Goal: Task Accomplishment & Management: Use online tool/utility

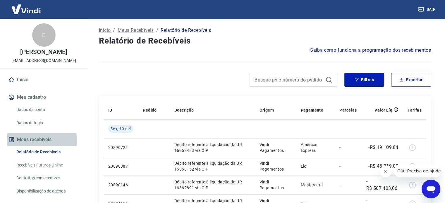
click at [34, 141] on button "Meus recebíveis" at bounding box center [43, 139] width 73 height 13
click at [34, 152] on link "Relatório de Recebíveis" at bounding box center [47, 152] width 66 height 12
click at [42, 142] on button "Meus recebíveis" at bounding box center [43, 139] width 73 height 13
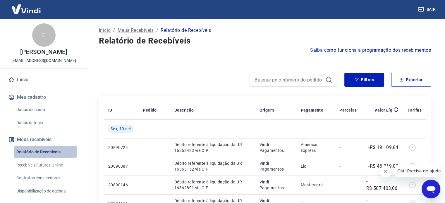
click at [40, 152] on link "Relatório de Recebíveis" at bounding box center [47, 152] width 66 height 12
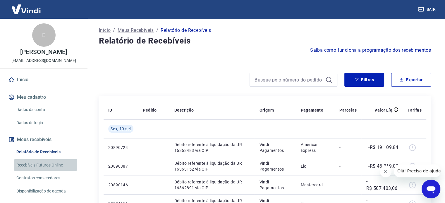
click at [41, 164] on link "Recebíveis Futuros Online" at bounding box center [47, 165] width 66 height 12
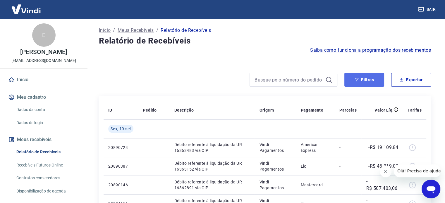
click at [366, 84] on button "Filtros" at bounding box center [364, 80] width 40 height 14
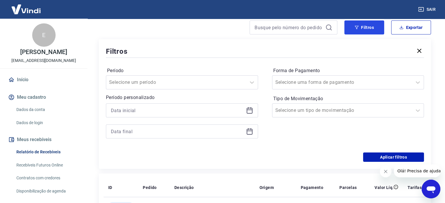
scroll to position [42, 0]
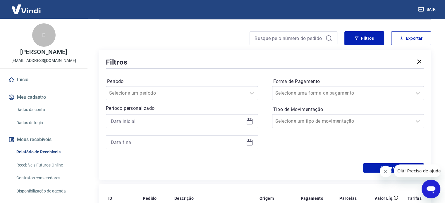
drag, startPoint x: 22, startPoint y: 153, endPoint x: 36, endPoint y: 142, distance: 17.5
click at [22, 153] on link "Relatório de Recebíveis" at bounding box center [47, 152] width 66 height 12
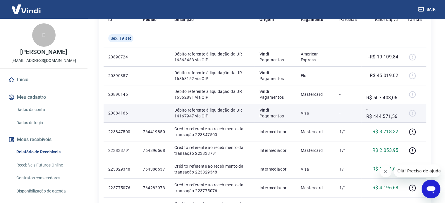
scroll to position [220, 0]
click at [415, 114] on div at bounding box center [414, 113] width 14 height 9
click at [384, 116] on p "-R$ 444.571,56" at bounding box center [382, 114] width 32 height 14
click at [308, 115] on p "Visa" at bounding box center [315, 114] width 30 height 6
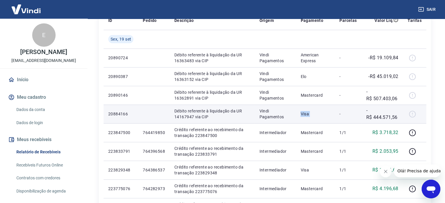
click at [308, 114] on p "Visa" at bounding box center [315, 114] width 30 height 6
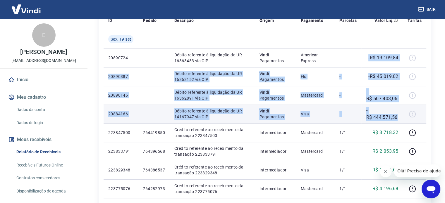
drag, startPoint x: 368, startPoint y: 57, endPoint x: 395, endPoint y: 119, distance: 67.1
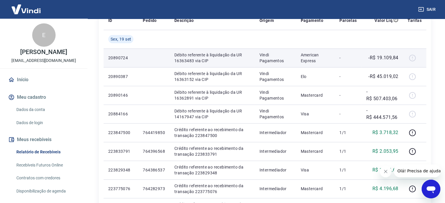
drag, startPoint x: 317, startPoint y: 50, endPoint x: 331, endPoint y: 55, distance: 14.9
click at [329, 54] on td "American Express" at bounding box center [315, 58] width 39 height 19
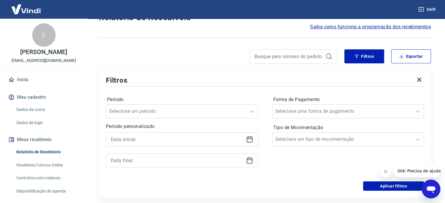
scroll to position [0, 0]
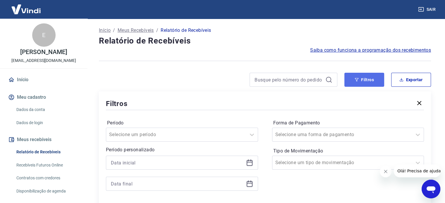
click at [363, 79] on button "Filtros" at bounding box center [364, 80] width 40 height 14
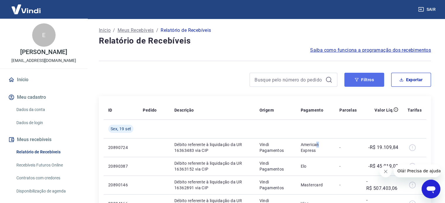
click at [364, 75] on button "Filtros" at bounding box center [364, 80] width 40 height 14
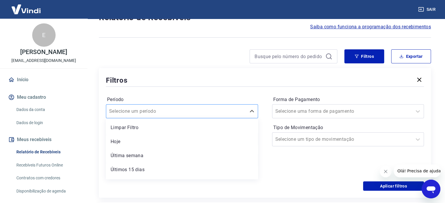
click at [129, 118] on div "option Limpar Filtro focused, 1 of 7. 7 results available. Use Up and Down to c…" at bounding box center [182, 111] width 152 height 14
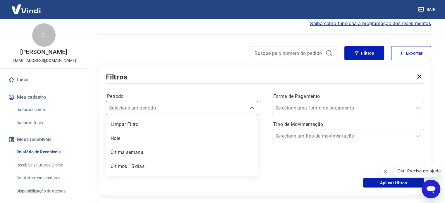
scroll to position [39, 0]
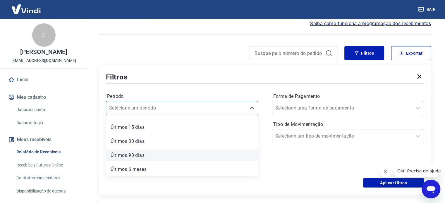
click at [136, 155] on div "Últimos 90 dias" at bounding box center [182, 156] width 152 height 12
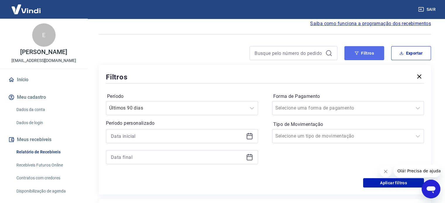
click at [357, 51] on icon "button" at bounding box center [356, 53] width 4 height 4
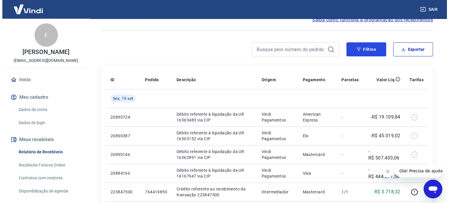
scroll to position [27, 0]
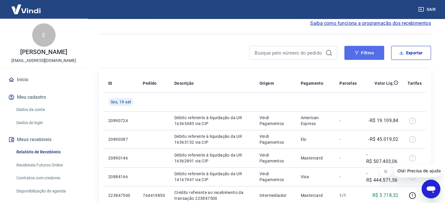
click at [368, 51] on button "Filtros" at bounding box center [364, 53] width 40 height 14
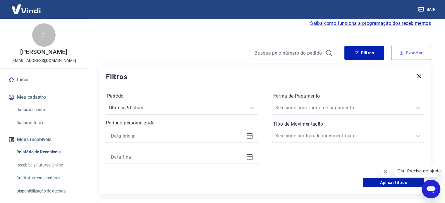
click at [412, 52] on button "Exportar" at bounding box center [411, 53] width 40 height 14
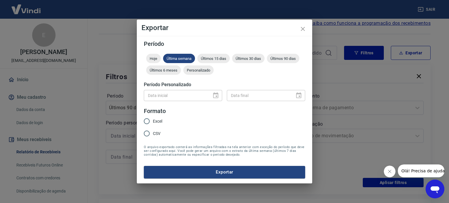
click at [338, 37] on div "Exportar Período Hoje Última semana Últimos 15 dias Últimos 30 dias Últimos 90 …" at bounding box center [224, 101] width 449 height 203
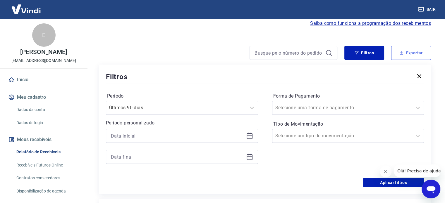
click at [403, 50] on button "Exportar" at bounding box center [411, 53] width 40 height 14
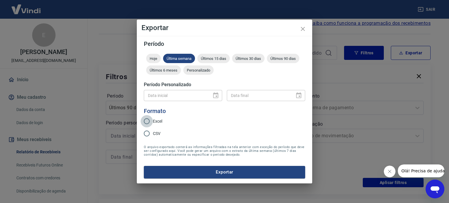
click at [149, 120] on input "Excel" at bounding box center [147, 121] width 12 height 12
radio input "true"
click at [158, 134] on span "CSV" at bounding box center [157, 134] width 8 height 6
click at [153, 134] on input "CSV" at bounding box center [147, 133] width 12 height 12
radio input "true"
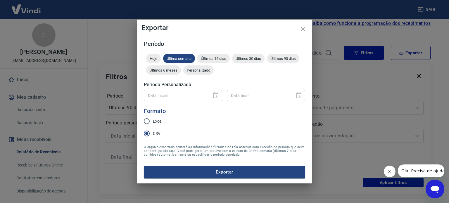
click at [157, 122] on span "Excel" at bounding box center [157, 121] width 9 height 6
click at [153, 122] on input "Excel" at bounding box center [147, 121] width 12 height 12
radio input "true"
click at [154, 132] on span "CSV" at bounding box center [157, 134] width 8 height 6
click at [153, 132] on input "CSV" at bounding box center [147, 133] width 12 height 12
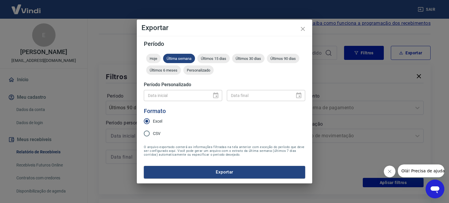
radio input "true"
click at [201, 170] on button "Exportar" at bounding box center [224, 172] width 161 height 12
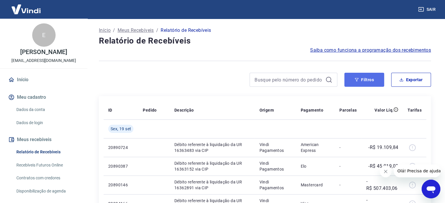
click at [372, 79] on button "Filtros" at bounding box center [364, 80] width 40 height 14
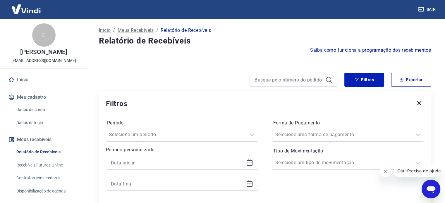
click at [199, 158] on div at bounding box center [182, 163] width 152 height 14
drag, startPoint x: 237, startPoint y: 160, endPoint x: 265, endPoint y: 165, distance: 28.8
click at [246, 162] on div at bounding box center [182, 163] width 152 height 14
click at [250, 166] on icon at bounding box center [249, 163] width 6 height 6
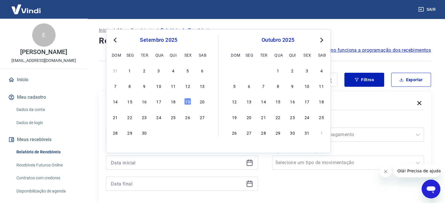
click at [114, 41] on button "Previous Month" at bounding box center [114, 40] width 7 height 7
click at [188, 70] on div "1" at bounding box center [187, 70] width 7 height 7
type input "01/08/2025"
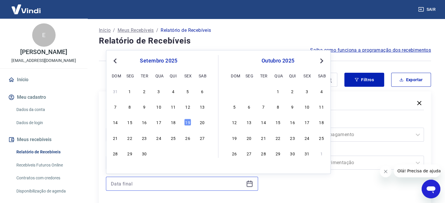
click at [177, 185] on input at bounding box center [177, 183] width 133 height 9
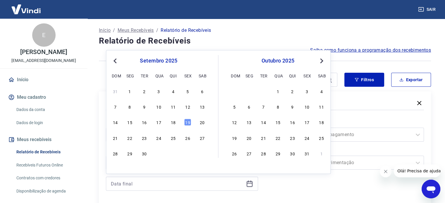
click at [117, 58] on button "Previous Month" at bounding box center [114, 60] width 7 height 7
drag, startPoint x: 114, startPoint y: 169, endPoint x: 168, endPoint y: 167, distance: 54.1
click at [114, 169] on div "31" at bounding box center [115, 169] width 7 height 7
type input "31/08/2025"
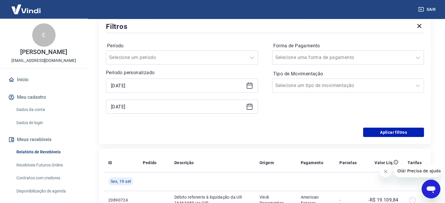
scroll to position [65, 0]
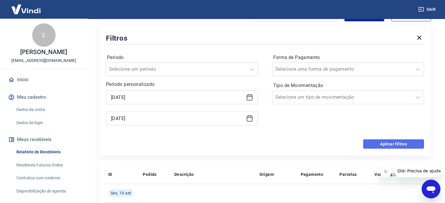
click at [391, 145] on button "Aplicar filtros" at bounding box center [393, 143] width 61 height 9
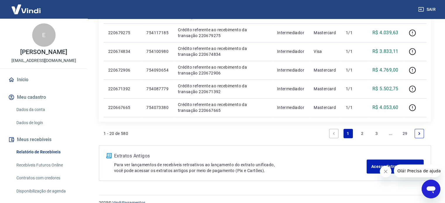
scroll to position [391, 0]
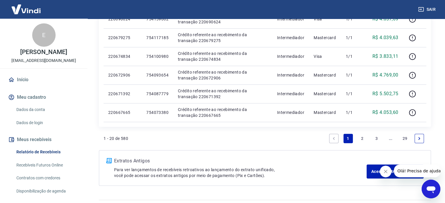
click at [364, 138] on link "2" at bounding box center [361, 138] width 9 height 9
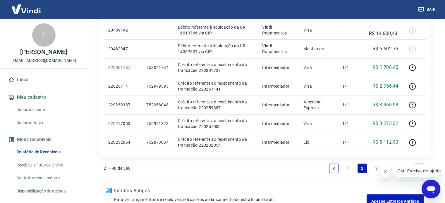
scroll to position [431, 0]
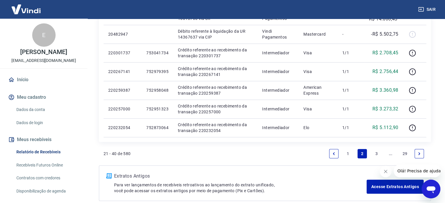
click at [374, 152] on link "3" at bounding box center [376, 153] width 9 height 9
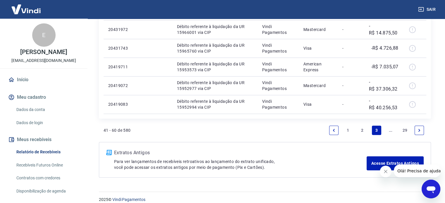
scroll to position [457, 0]
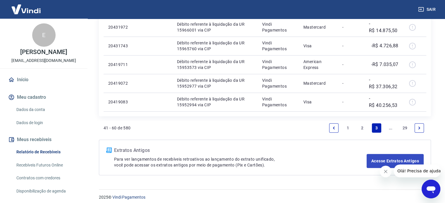
drag, startPoint x: 418, startPoint y: 126, endPoint x: 412, endPoint y: 127, distance: 6.0
click at [418, 126] on icon "Next page" at bounding box center [419, 128] width 4 height 4
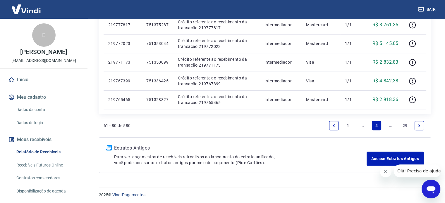
scroll to position [424, 0]
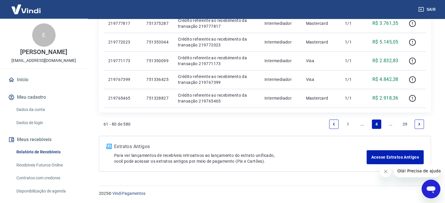
click at [420, 121] on li "Pagination" at bounding box center [419, 124] width 14 height 14
click at [420, 121] on link "Next page" at bounding box center [418, 124] width 9 height 9
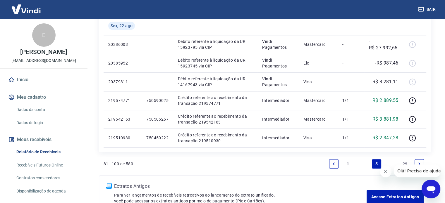
scroll to position [401, 0]
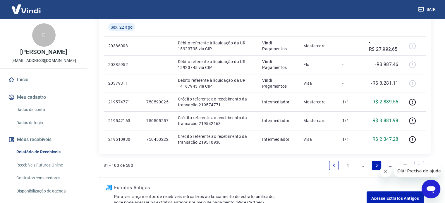
click at [384, 172] on icon "Fechar mensagem da empresa" at bounding box center [385, 171] width 5 height 5
click at [418, 167] on icon "Next page" at bounding box center [419, 165] width 4 height 4
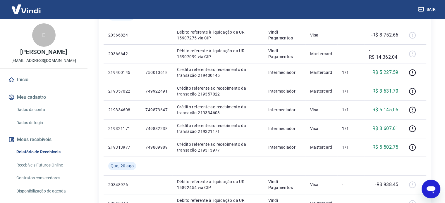
scroll to position [442, 0]
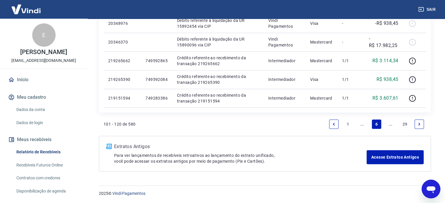
click at [418, 125] on icon "Next page" at bounding box center [419, 124] width 2 height 3
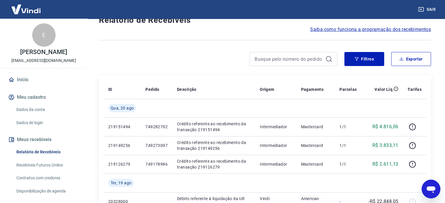
scroll to position [19, 0]
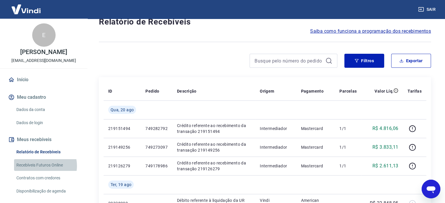
click at [42, 166] on link "Recebíveis Futuros Online" at bounding box center [47, 165] width 66 height 12
